Goal: Task Accomplishment & Management: Manage account settings

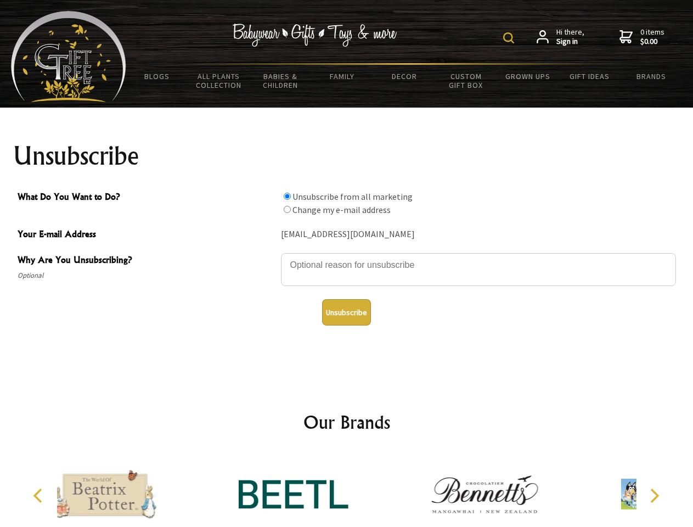
click at [511, 38] on img at bounding box center [508, 37] width 11 height 11
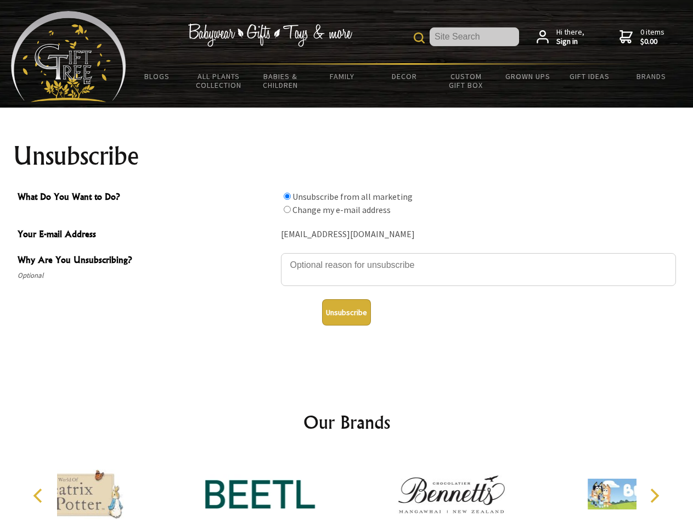
click at [347, 257] on textarea "Why Are You Unsubscribing?" at bounding box center [478, 269] width 395 height 33
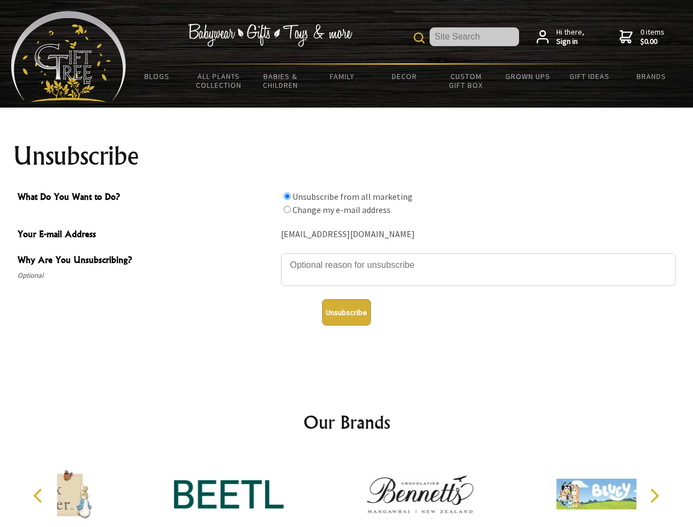
click at [287, 196] on input "What Do You Want to Do?" at bounding box center [287, 196] width 7 height 7
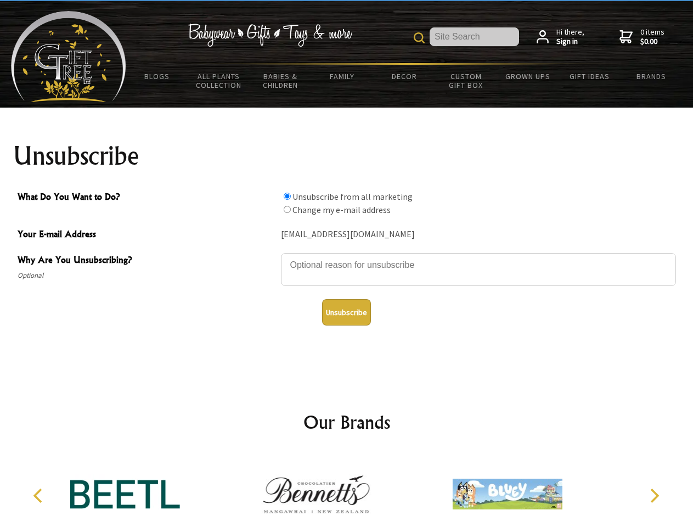
click at [287, 209] on input "What Do You Want to Do?" at bounding box center [287, 209] width 7 height 7
click at [346, 312] on button "Unsubscribe" at bounding box center [346, 312] width 49 height 26
click at [40, 496] on icon "Previous" at bounding box center [39, 496] width 14 height 14
click at [654, 496] on icon "Next" at bounding box center [654, 496] width 14 height 14
radio input "true"
